Goal: Transaction & Acquisition: Purchase product/service

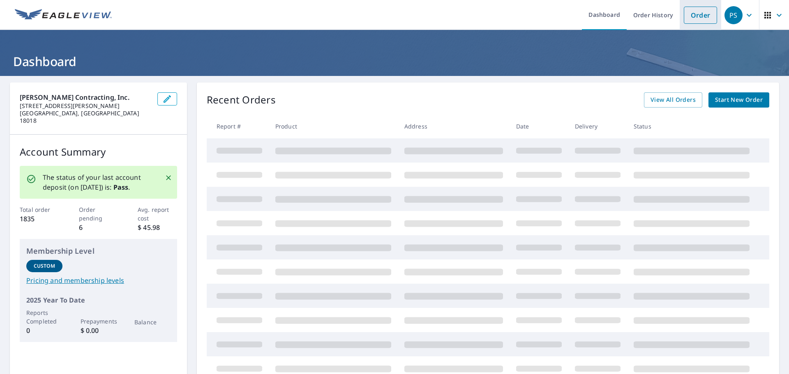
click at [690, 13] on link "Order" at bounding box center [700, 15] width 33 height 17
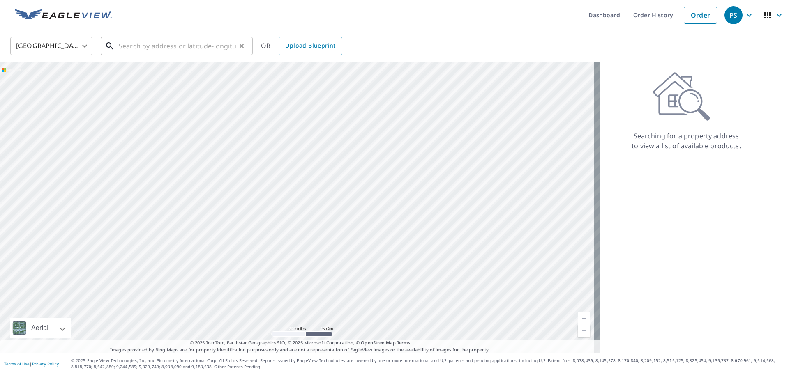
click at [122, 44] on input "text" at bounding box center [177, 46] width 117 height 23
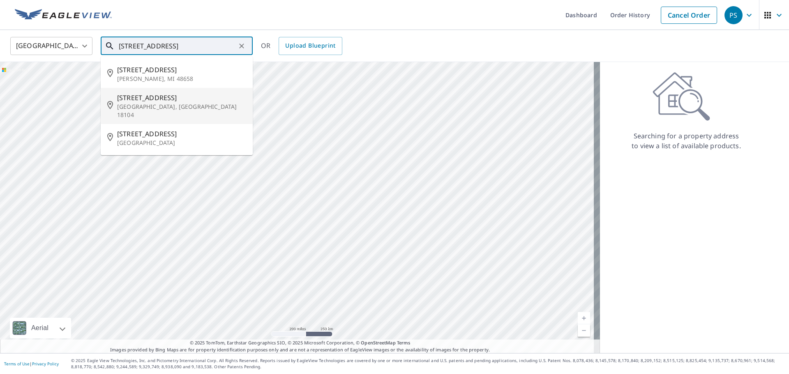
click at [155, 105] on p "[GEOGRAPHIC_DATA], [GEOGRAPHIC_DATA] 18104" at bounding box center [181, 111] width 129 height 16
type input "[STREET_ADDRESS]"
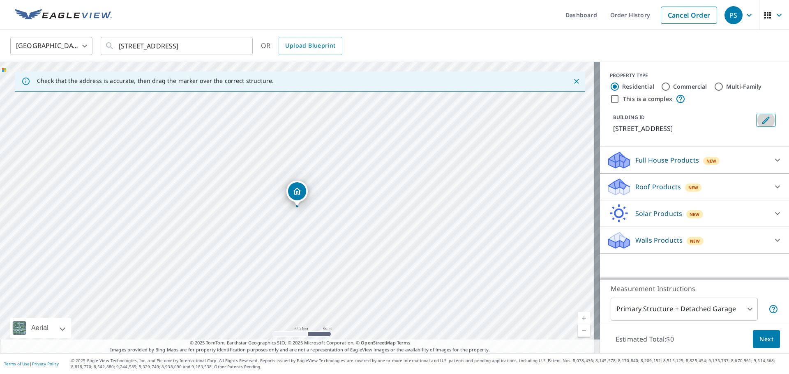
click at [761, 118] on icon "Edit building 1" at bounding box center [766, 120] width 10 height 10
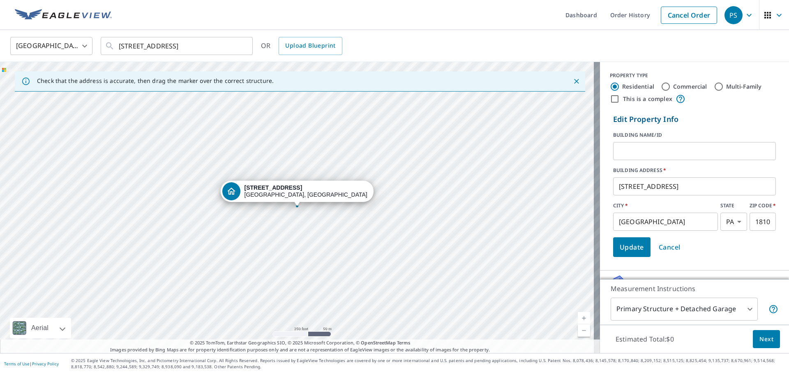
click at [636, 151] on input "text" at bounding box center [694, 151] width 163 height 23
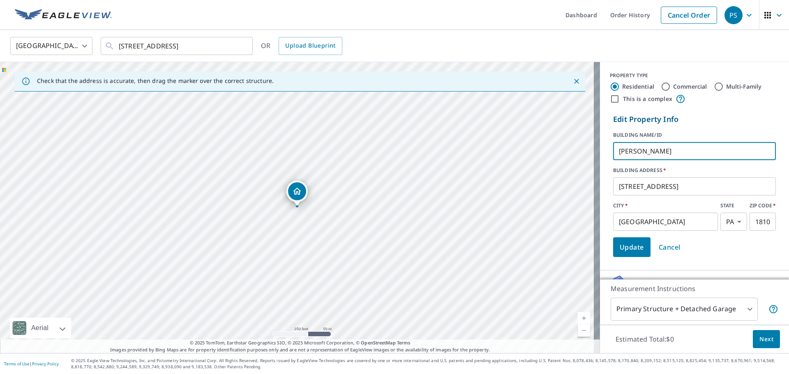
type input "[PERSON_NAME]"
click at [620, 250] on span "Update" at bounding box center [632, 248] width 24 height 12
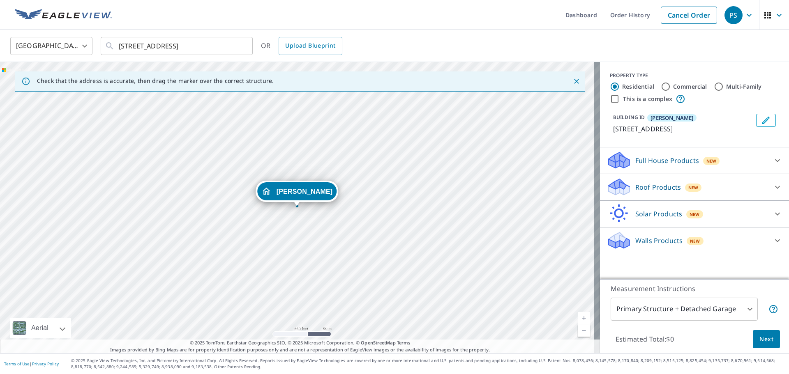
click at [773, 184] on icon at bounding box center [778, 187] width 10 height 10
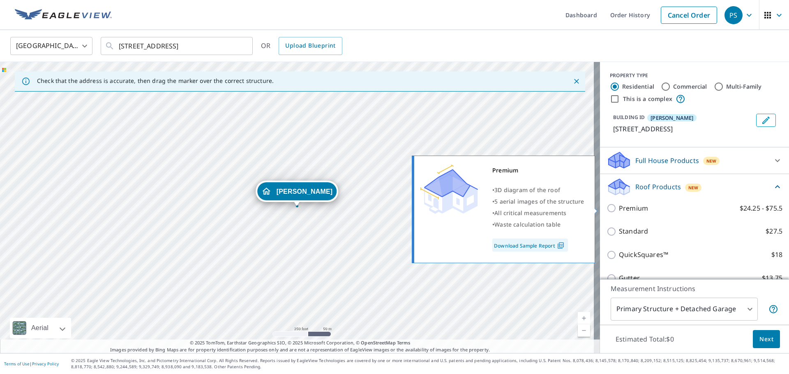
click at [607, 208] on input "Premium $24.25 - $75.5" at bounding box center [613, 208] width 12 height 10
checkbox input "true"
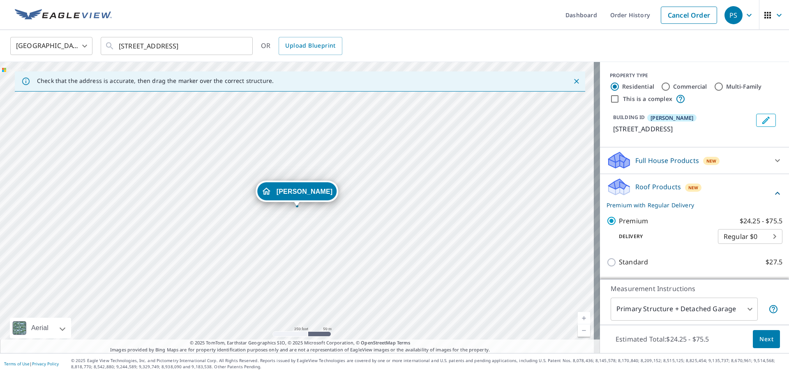
click at [761, 338] on span "Next" at bounding box center [766, 339] width 14 height 10
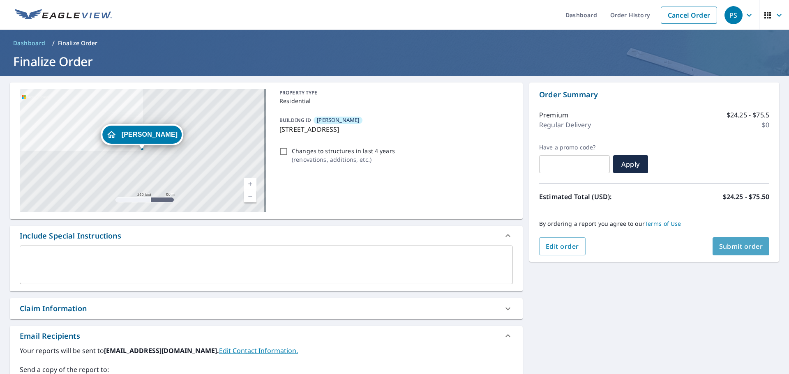
click at [729, 243] on span "Submit order" at bounding box center [741, 246] width 44 height 9
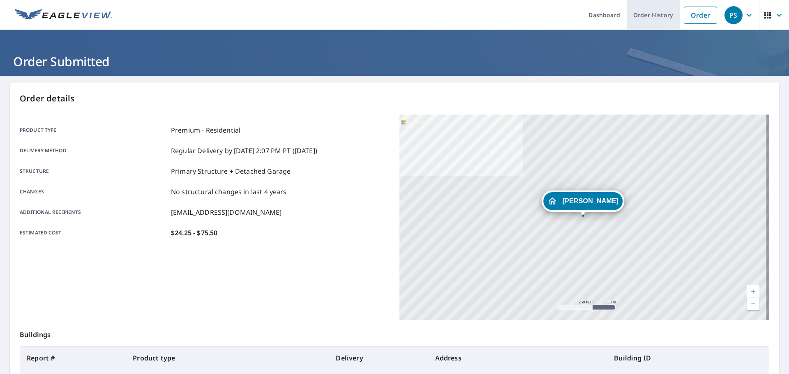
click at [653, 16] on link "Order History" at bounding box center [653, 15] width 53 height 30
